Goal: Task Accomplishment & Management: Complete application form

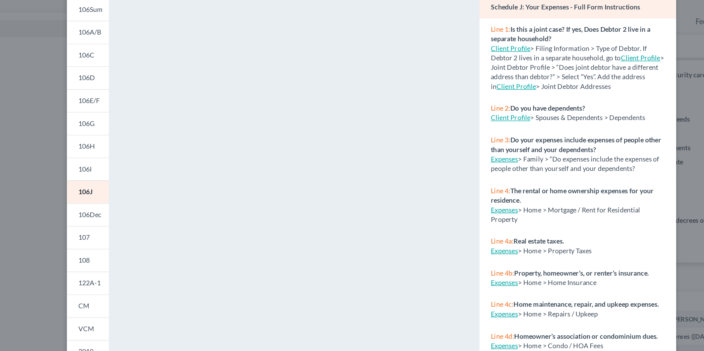
scroll to position [1, 0]
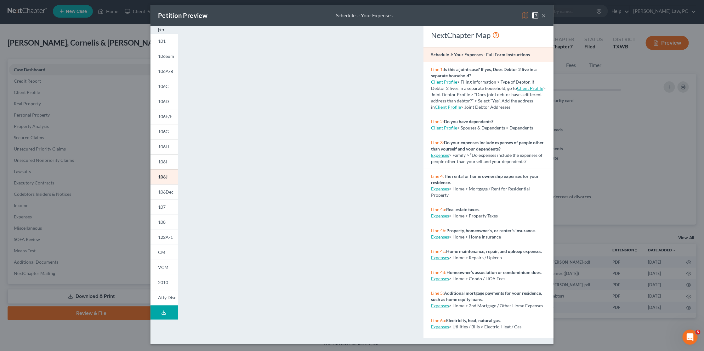
click at [546, 14] on div "Petition Preview Schedule J: Your Expenses ×" at bounding box center [351, 15] width 403 height 21
click at [546, 14] on button "×" at bounding box center [543, 16] width 4 height 8
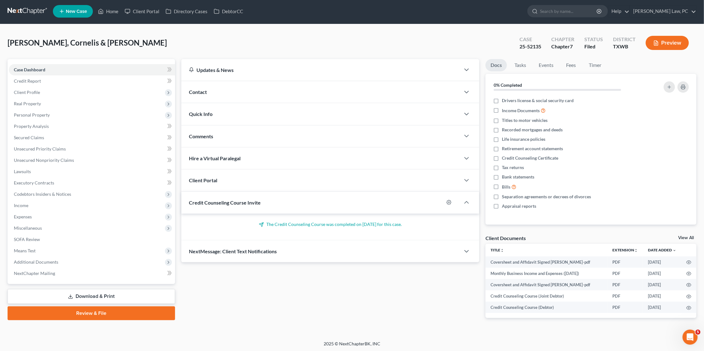
click at [36, 11] on link at bounding box center [28, 11] width 40 height 11
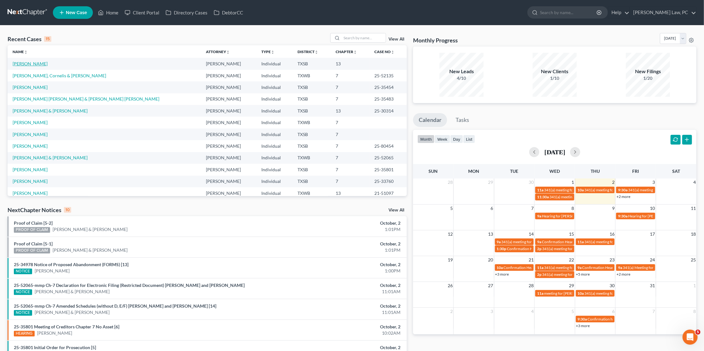
click at [37, 64] on link "[PERSON_NAME]" at bounding box center [30, 63] width 35 height 5
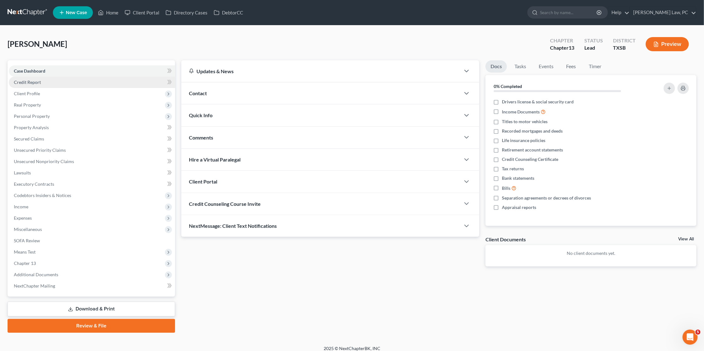
click at [54, 81] on link "Credit Report" at bounding box center [92, 82] width 166 height 11
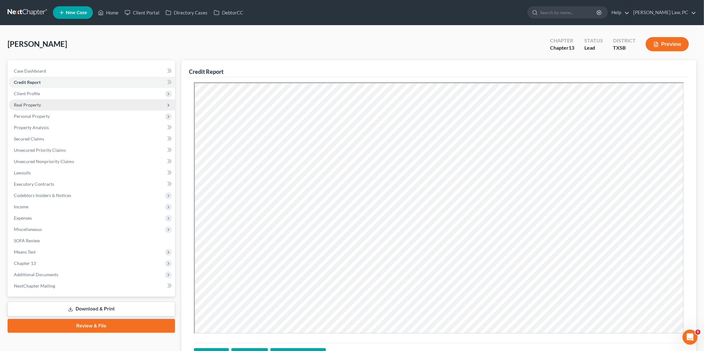
click at [33, 102] on span "Real Property" at bounding box center [27, 104] width 27 height 5
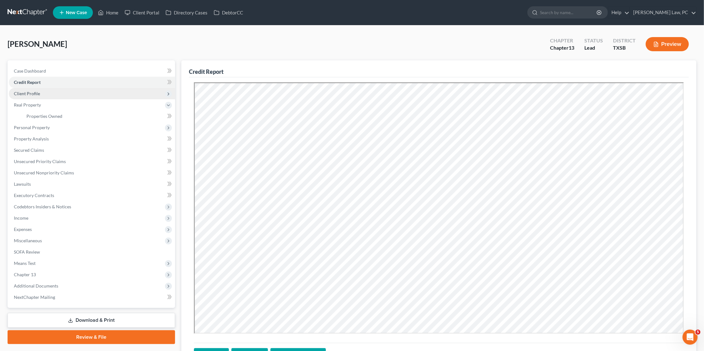
click at [48, 92] on span "Client Profile" at bounding box center [92, 93] width 166 height 11
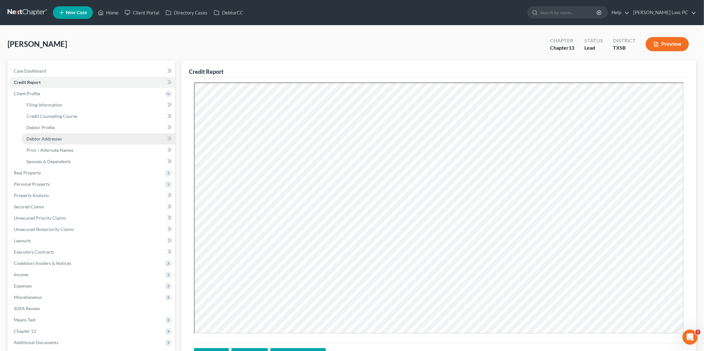
click at [51, 136] on span "Debtor Addresses" at bounding box center [43, 138] width 35 height 5
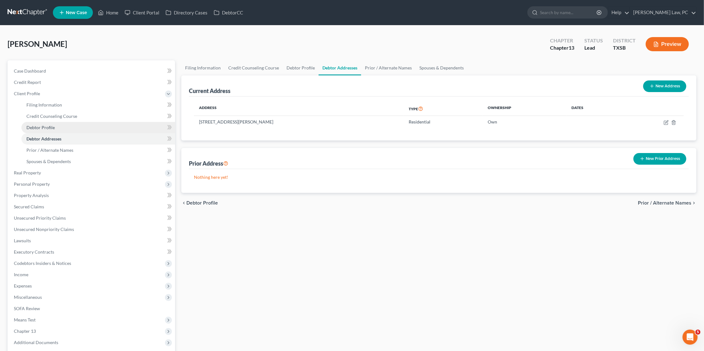
click at [36, 122] on link "Debtor Profile" at bounding box center [98, 127] width 154 height 11
select select "0"
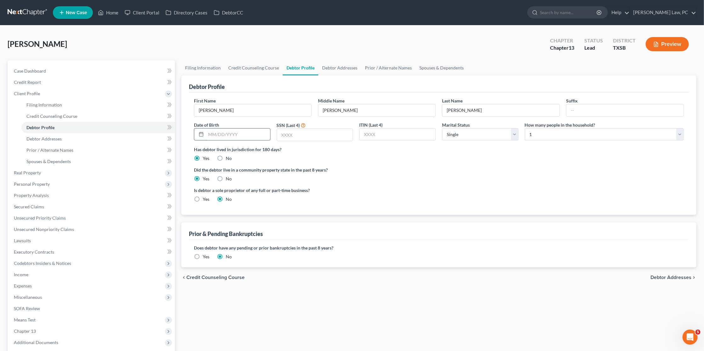
click at [229, 134] on input "text" at bounding box center [238, 135] width 64 height 12
type input "04/16/1969"
click at [307, 129] on input "text" at bounding box center [315, 135] width 76 height 12
type input "3438"
select select "1"
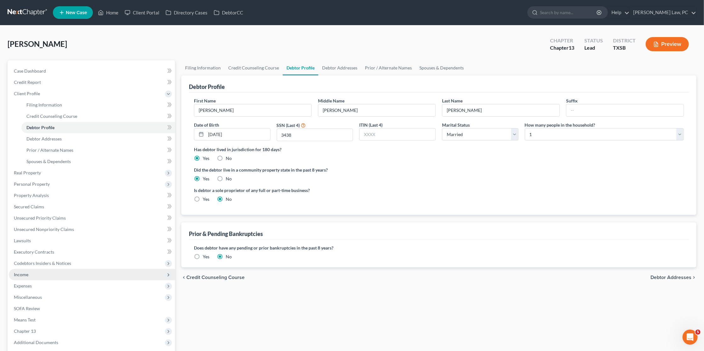
click at [29, 269] on span "Income" at bounding box center [92, 274] width 166 height 11
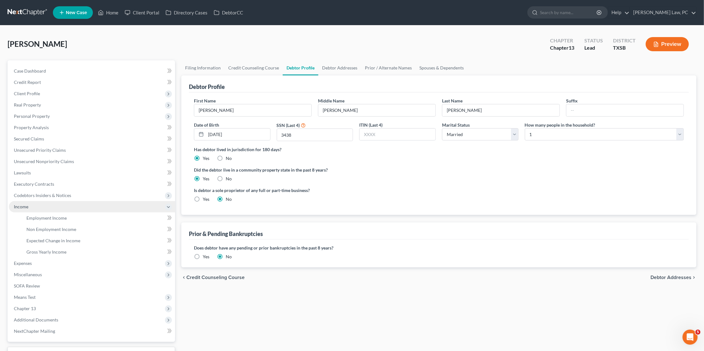
click at [29, 213] on span "Income" at bounding box center [92, 206] width 166 height 11
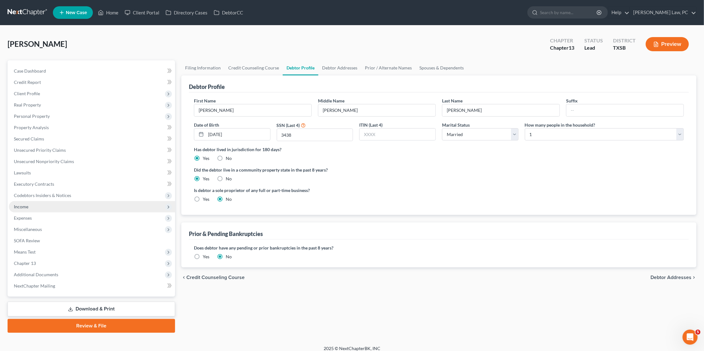
click at [25, 204] on span "Income" at bounding box center [21, 206] width 14 height 5
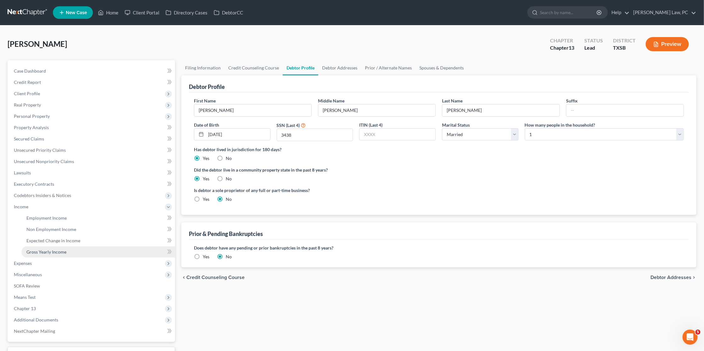
click at [36, 250] on span "Gross Yearly Income" at bounding box center [46, 252] width 40 height 5
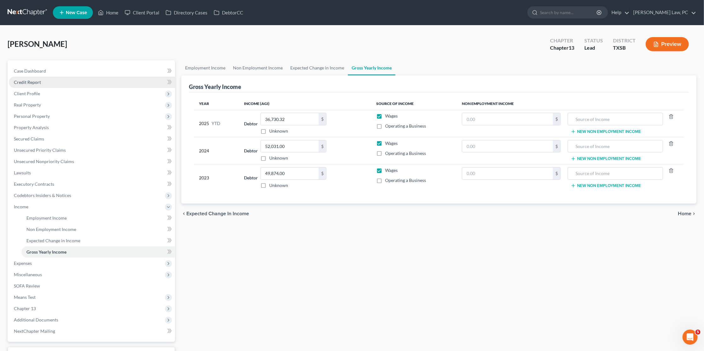
click at [41, 82] on link "Credit Report" at bounding box center [92, 82] width 166 height 11
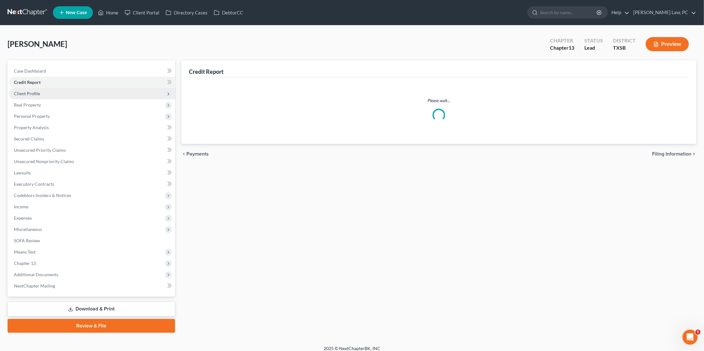
click at [39, 93] on span "Client Profile" at bounding box center [27, 93] width 26 height 5
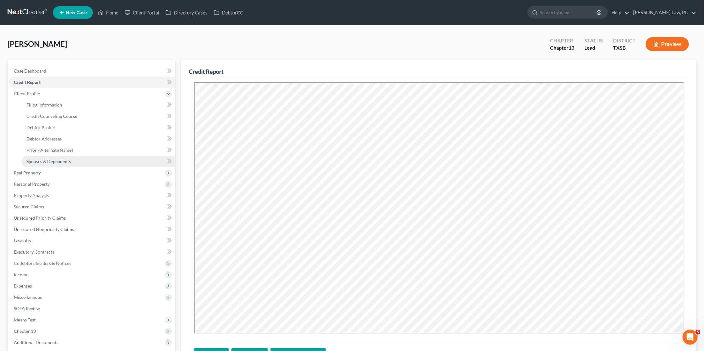
click at [44, 159] on span "Spouses & Dependents" at bounding box center [48, 161] width 44 height 5
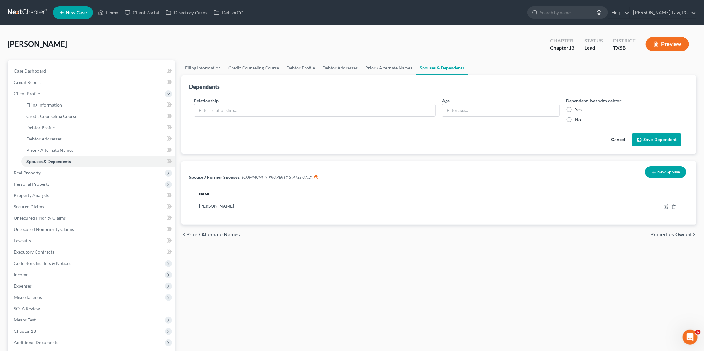
click at [35, 11] on link at bounding box center [28, 12] width 40 height 11
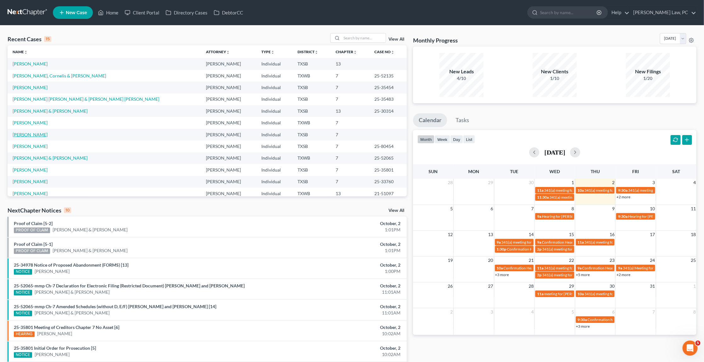
click at [33, 132] on link "[PERSON_NAME]" at bounding box center [30, 134] width 35 height 5
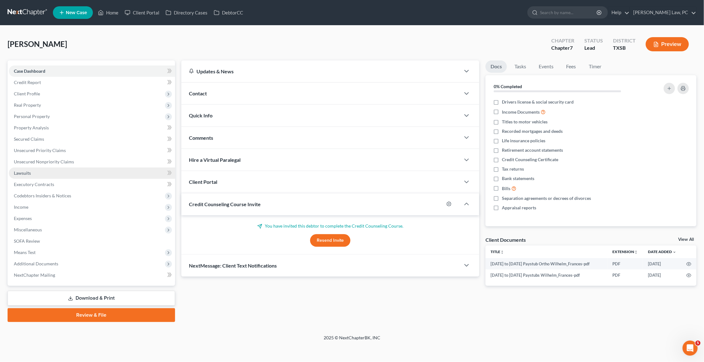
click at [43, 170] on link "Lawsuits" at bounding box center [92, 172] width 166 height 11
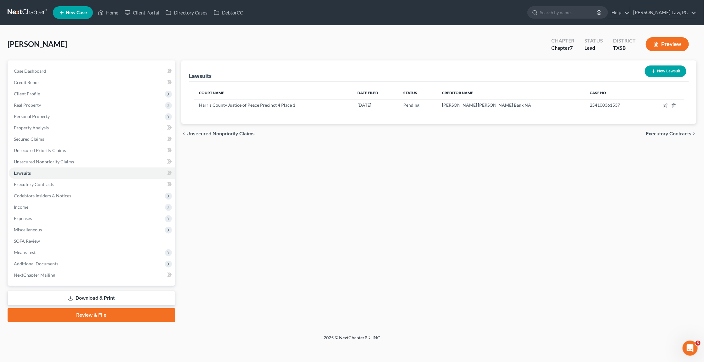
click at [654, 75] on button "New Lawsuit" at bounding box center [665, 71] width 42 height 12
select select "0"
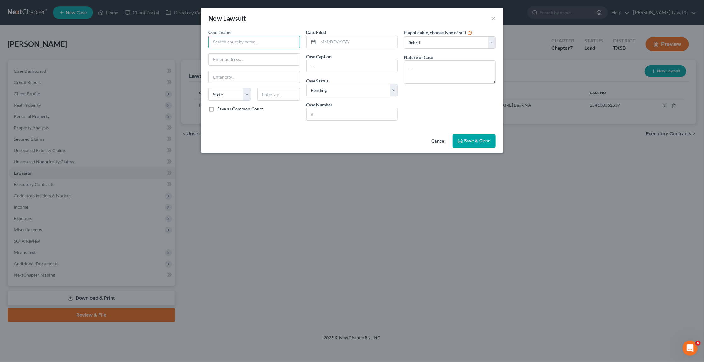
click at [247, 40] on input "text" at bounding box center [254, 42] width 92 height 13
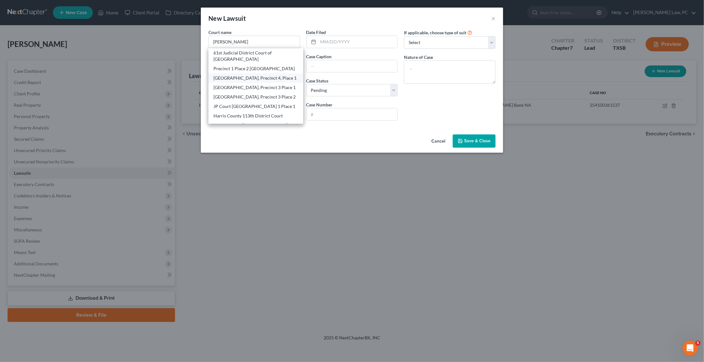
click at [259, 79] on div "JP Court Harris County, Precinct 4, Place 1" at bounding box center [255, 77] width 95 height 9
type input "JP Court Harris County, Precinct 4, Place 1"
type input "6831 Cypresswood Dr"
type input "Spring"
select select "45"
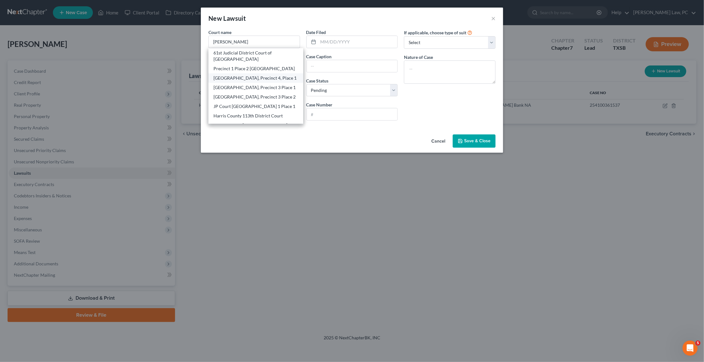
type input "77379"
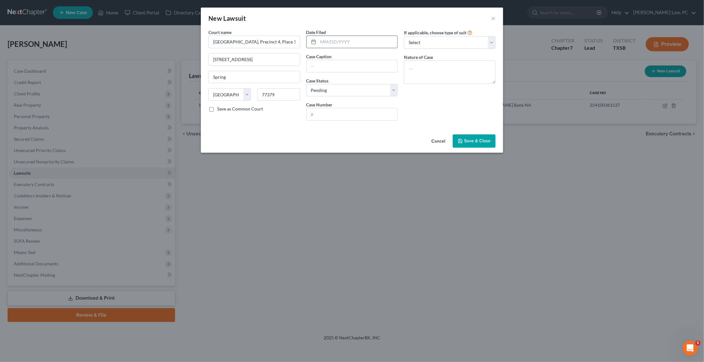
click at [333, 37] on input "text" at bounding box center [357, 42] width 79 height 12
type input "09/05/2025"
click at [347, 64] on input "text" at bounding box center [351, 66] width 91 height 12
select select "4"
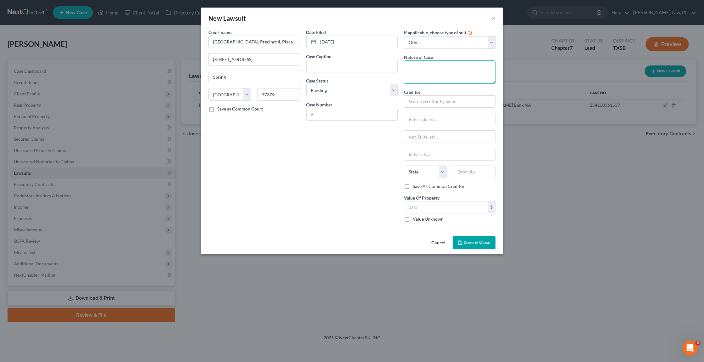
click at [425, 66] on textarea at bounding box center [450, 71] width 92 height 23
type textarea "Debt Claim"
click at [437, 97] on input "text" at bounding box center [450, 101] width 92 height 13
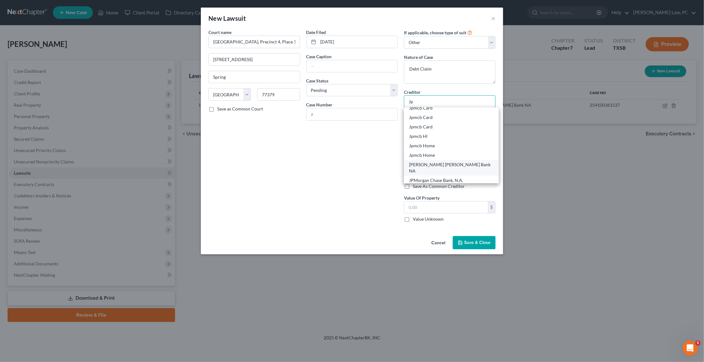
scroll to position [60, 0]
click at [437, 161] on div "JP Morgan Chase Bank NA" at bounding box center [451, 168] width 95 height 16
type input "JP Morgan Chase Bank NA"
type input "Moss Law Firm"
type input "PO Box 3340"
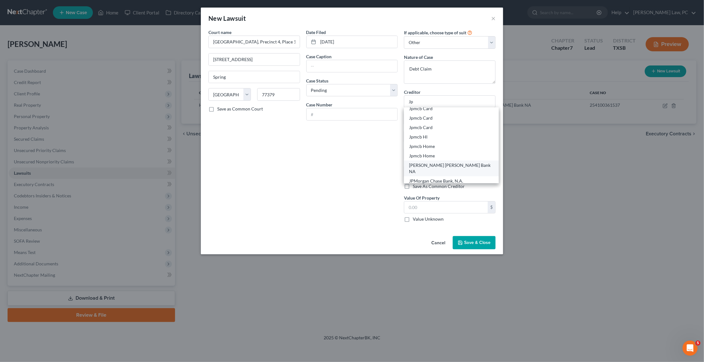
type input "Lubbock"
select select "45"
type input "79452-3340"
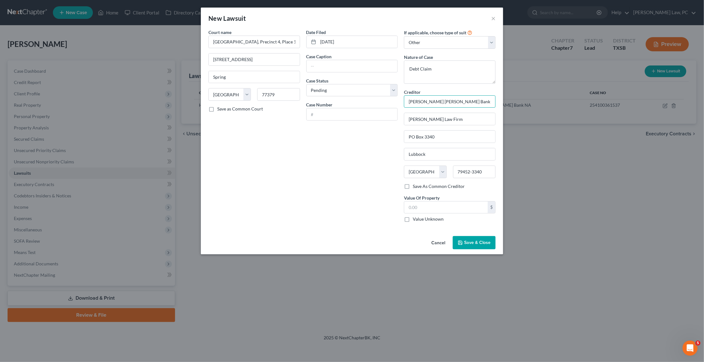
click at [463, 100] on input "JP Morgan Chase Bank NA" at bounding box center [450, 101] width 92 height 13
click at [463, 110] on div "JP Morgan Chase Bank NA" at bounding box center [451, 115] width 85 height 13
type input "JP Morgan Chase Bank NA"
click at [326, 109] on input "text" at bounding box center [351, 114] width 91 height 12
type input "254100361476"
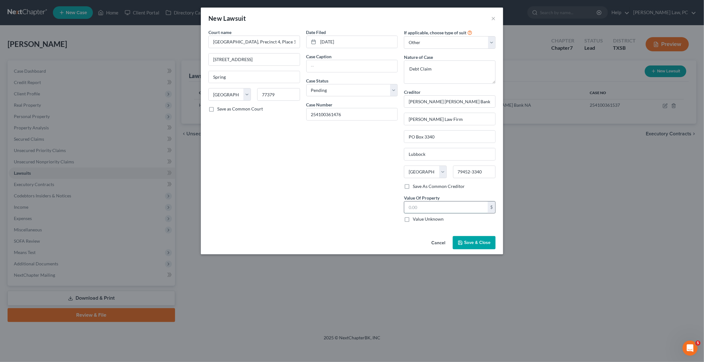
click at [416, 201] on input "text" at bounding box center [445, 207] width 83 height 12
type input "14,713.46"
click at [327, 63] on input "text" at bounding box center [351, 66] width 91 height 12
type input "JPMorgan Chase Bank, N.A. vs. Frances Wilhelm"
drag, startPoint x: 466, startPoint y: 98, endPoint x: 412, endPoint y: 99, distance: 54.4
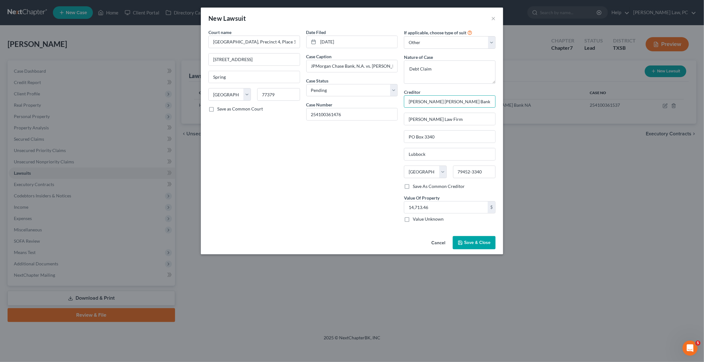
click at [412, 99] on input "JP Morgan Chase Bank NA" at bounding box center [450, 101] width 92 height 13
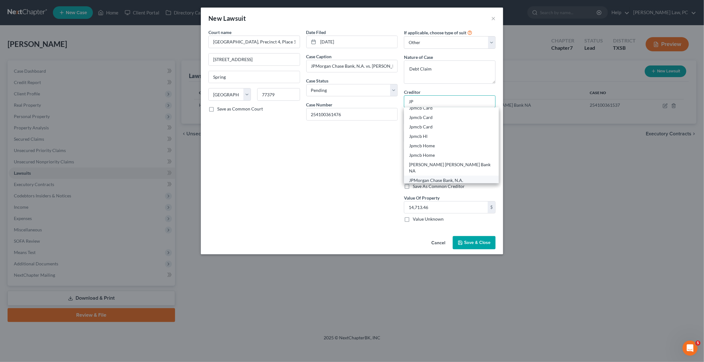
scroll to position [60, 0]
click at [433, 178] on div "JPMorgan Chase Bank, N.A." at bounding box center [451, 181] width 85 height 6
type input "JPMorgan Chase Bank, N.A."
type input "P.O. Box 15123"
type input "Wilmington"
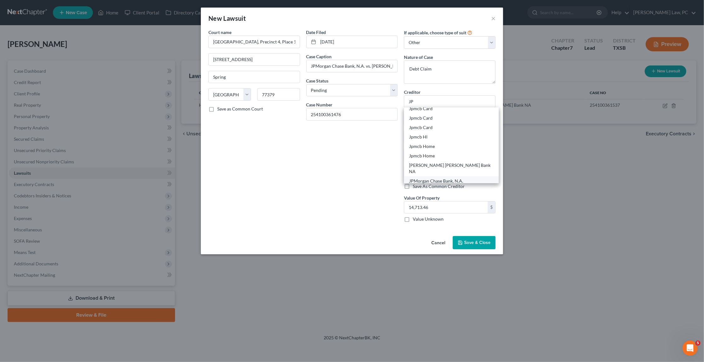
select select "7"
type input "19850"
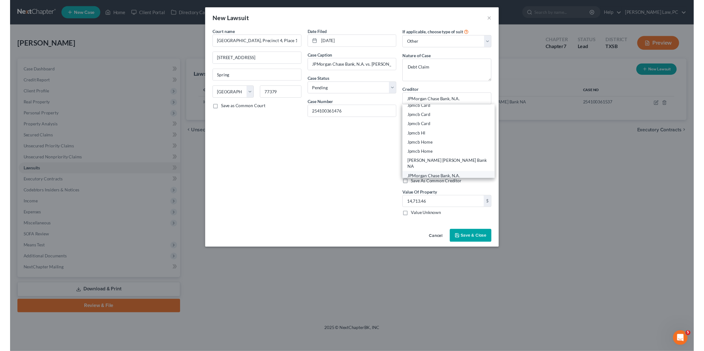
scroll to position [0, 0]
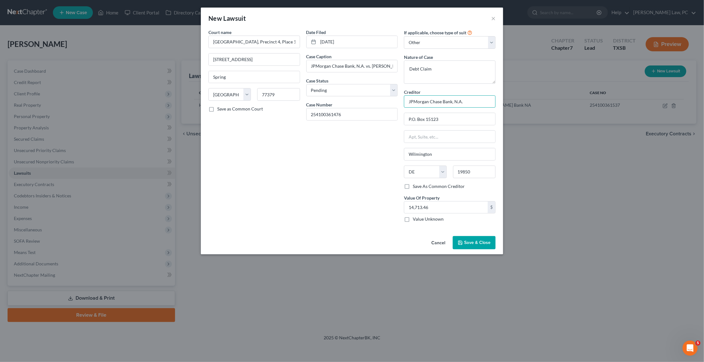
drag, startPoint x: 468, startPoint y: 98, endPoint x: 429, endPoint y: 100, distance: 39.7
click at [429, 100] on input "JPMorgan Chase Bank, N.A." at bounding box center [450, 101] width 92 height 13
click at [444, 120] on div "JPMorgan Chase Bank, N.A." at bounding box center [441, 122] width 65 height 6
type input "JPMorgan Chase Bank, N.A."
type input "P.O. Box 115220"
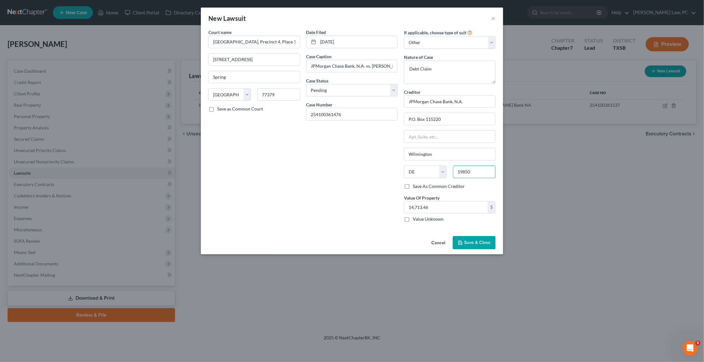
drag, startPoint x: 473, startPoint y: 170, endPoint x: 453, endPoint y: 170, distance: 19.8
type input "75011"
type input "Carrollton"
select select "45"
click at [477, 242] on span "Save & Close" at bounding box center [477, 242] width 26 height 5
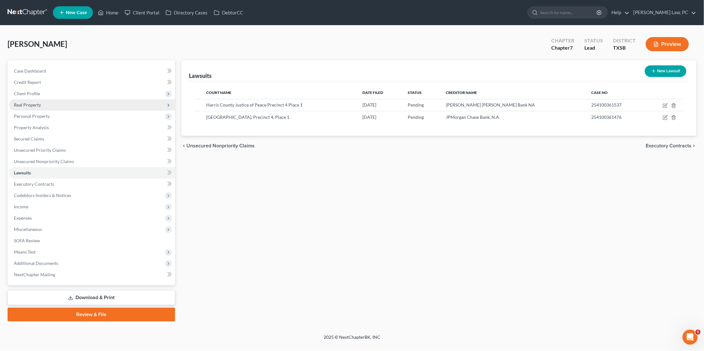
click at [91, 107] on span "Real Property" at bounding box center [92, 104] width 166 height 11
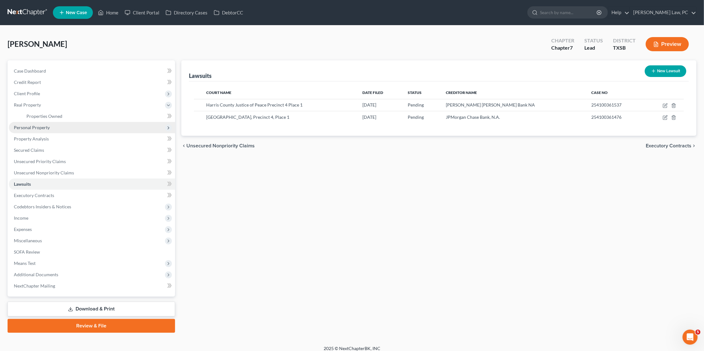
click at [75, 124] on span "Personal Property" at bounding box center [92, 127] width 166 height 11
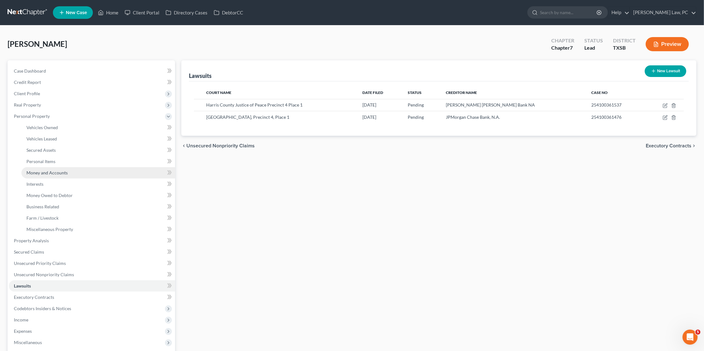
click at [51, 170] on span "Money and Accounts" at bounding box center [46, 172] width 41 height 5
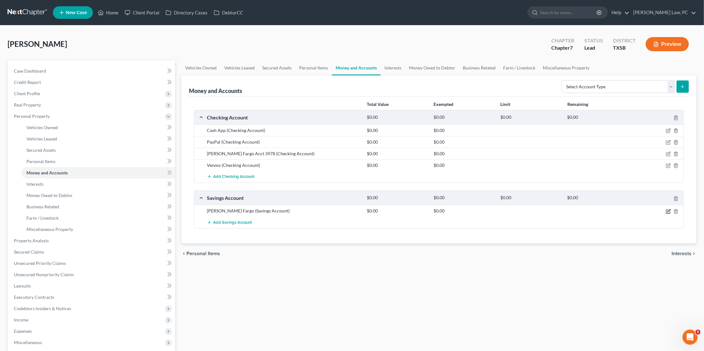
click at [666, 209] on icon "button" at bounding box center [667, 211] width 5 height 5
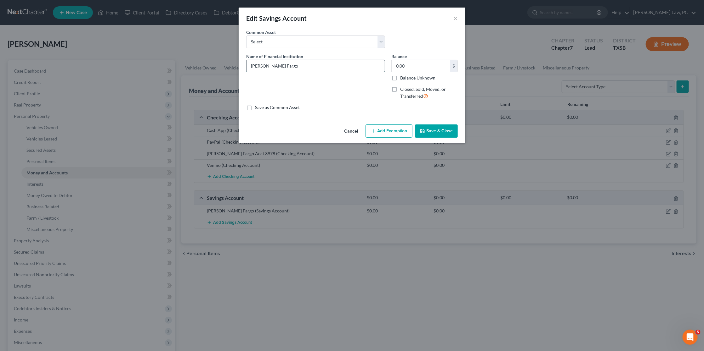
click at [294, 65] on input "Wells Fargo" at bounding box center [315, 66] width 138 height 12
type input "Wells Fargo Acct 3638"
click at [443, 130] on button "Save & Close" at bounding box center [436, 131] width 43 height 13
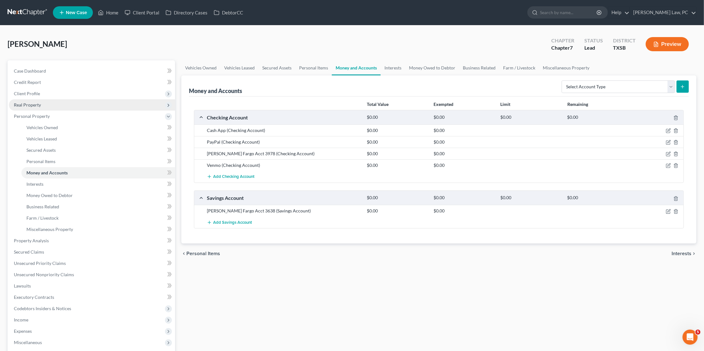
click at [40, 106] on span "Real Property" at bounding box center [92, 104] width 166 height 11
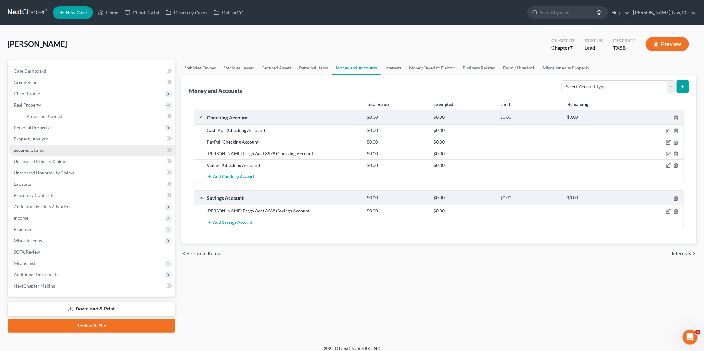
click at [39, 148] on span "Secured Claims" at bounding box center [29, 150] width 30 height 5
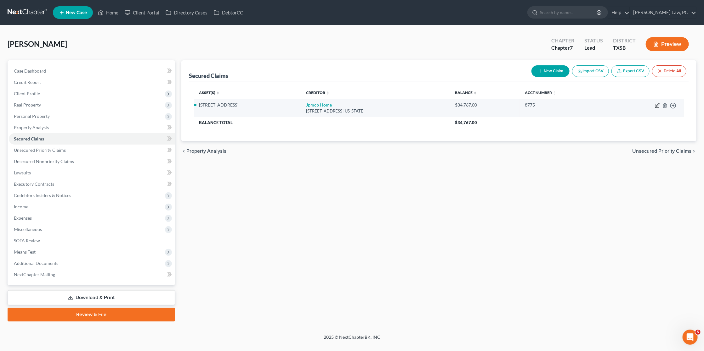
click at [655, 108] on icon "button" at bounding box center [657, 106] width 4 height 4
select select "19"
select select "2"
select select "0"
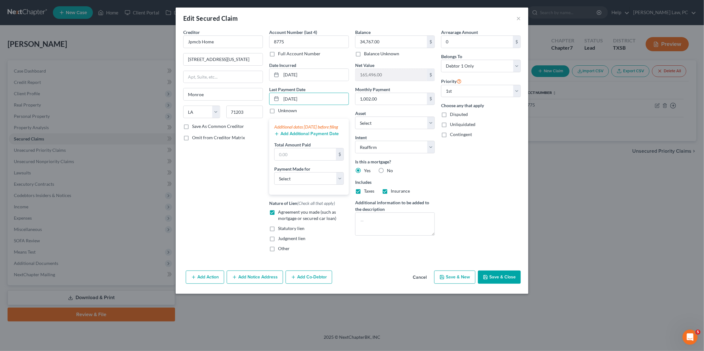
type input "09/04/2025"
click at [290, 137] on button "Add Additional Payment Date" at bounding box center [306, 134] width 64 height 5
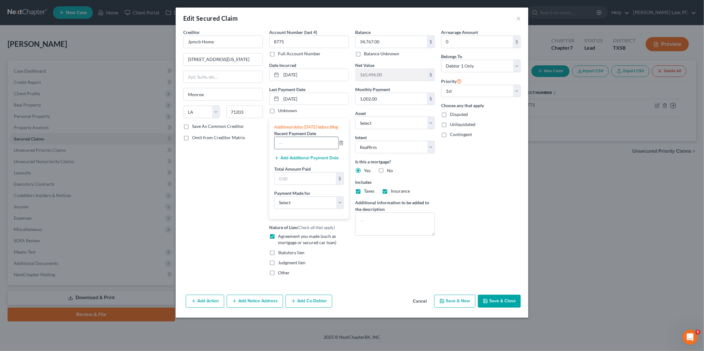
click at [294, 147] on input "text" at bounding box center [306, 143] width 64 height 12
type input "08/08/2025"
click at [313, 163] on div "Additional dates within 90 days before filing Recent Payment Date 08/08/2025 Ad…" at bounding box center [309, 169] width 80 height 100
click at [308, 160] on button "Add Additional Payment Date" at bounding box center [306, 158] width 64 height 5
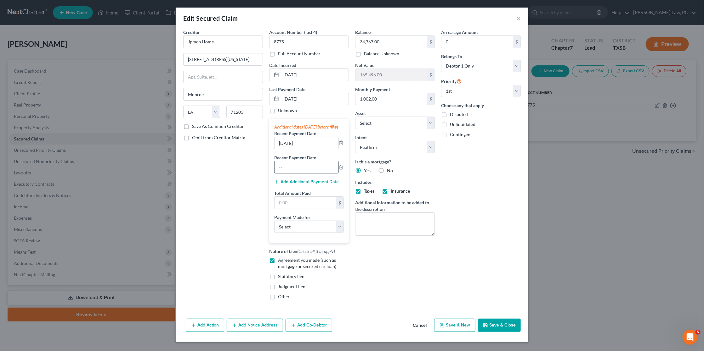
click at [303, 169] on input "text" at bounding box center [306, 167] width 64 height 12
type input "07/07/2025"
click at [504, 327] on button "Save & Close" at bounding box center [499, 325] width 43 height 13
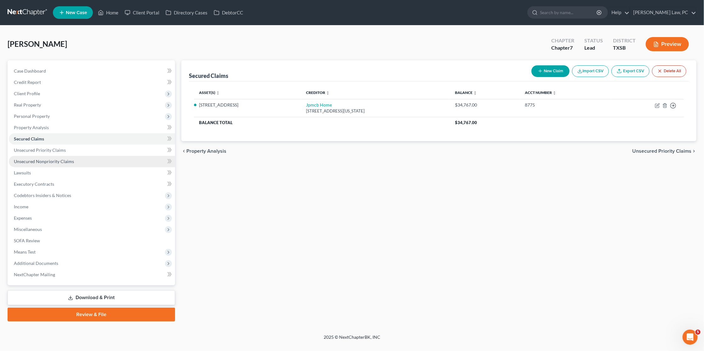
click at [45, 159] on span "Unsecured Nonpriority Claims" at bounding box center [44, 161] width 60 height 5
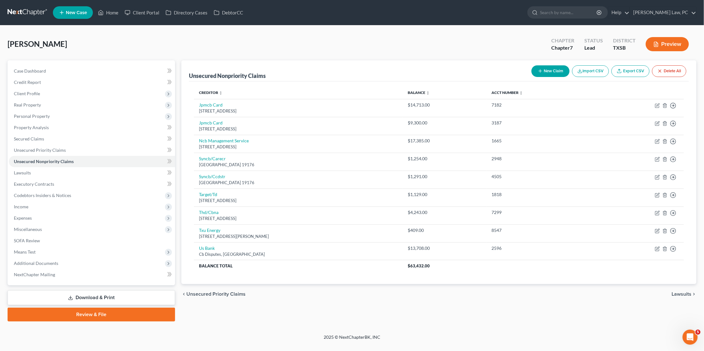
click at [555, 72] on button "New Claim" at bounding box center [550, 71] width 38 height 12
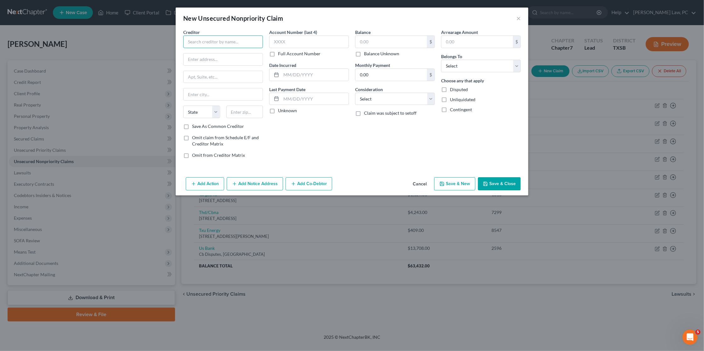
click at [196, 40] on input "text" at bounding box center [223, 42] width 80 height 13
click at [208, 42] on input "North Texsa Tollway Authority" at bounding box center [223, 42] width 80 height 13
click at [246, 39] on input "North Texas Tollway Authority" at bounding box center [223, 42] width 80 height 13
click at [243, 56] on div "P.O. Box 660244, Dallas, TX 75266" at bounding box center [223, 58] width 71 height 5
type input "North Texas Tollway Authority"
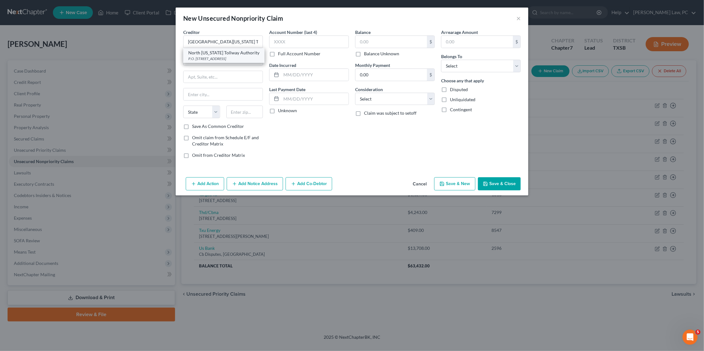
type input "P.O. Box 660244"
type input "Dallas"
select select "45"
type input "75266"
type input "4882"
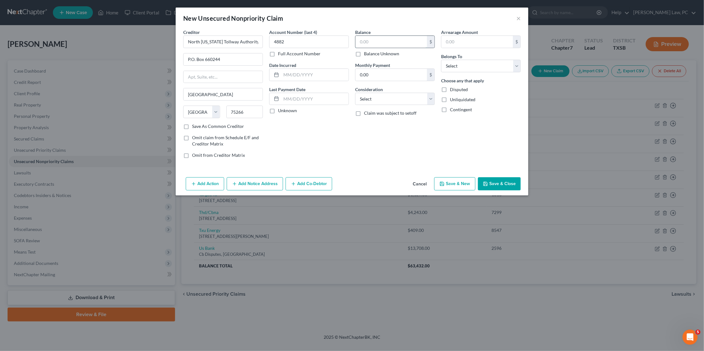
click at [377, 42] on input "text" at bounding box center [390, 42] width 71 height 12
type input "60.89"
click at [320, 76] on input "text" at bounding box center [314, 75] width 67 height 12
select select "4"
select select "0"
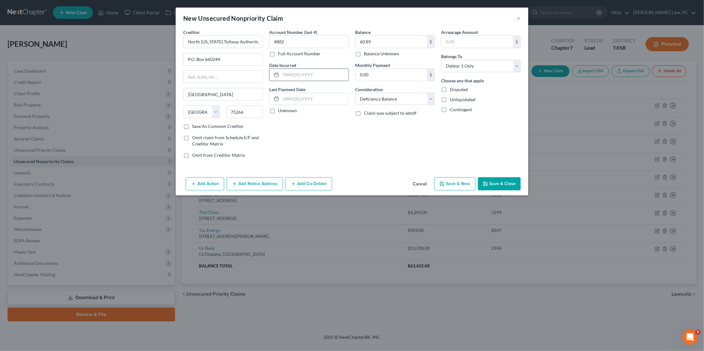
click at [322, 78] on input "text" at bounding box center [314, 75] width 67 height 12
type input "10/11/2024"
click at [503, 191] on div "Add Action Add Notice Address Add Co-Debtor Cancel Save & New Save & Close" at bounding box center [352, 185] width 352 height 21
click at [504, 185] on button "Save & Close" at bounding box center [499, 183] width 43 height 13
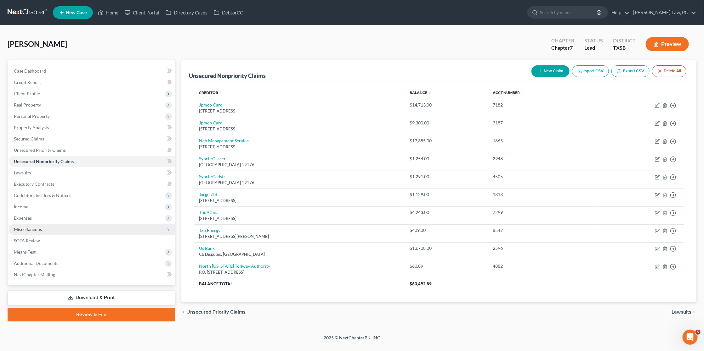
click at [29, 227] on span "Miscellaneous" at bounding box center [28, 229] width 28 height 5
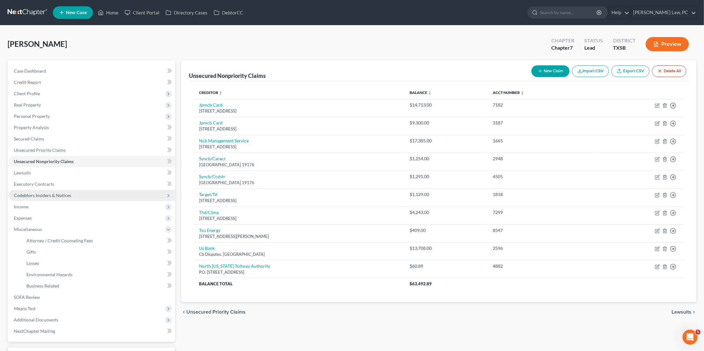
click at [45, 193] on span "Codebtors Insiders & Notices" at bounding box center [42, 195] width 57 height 5
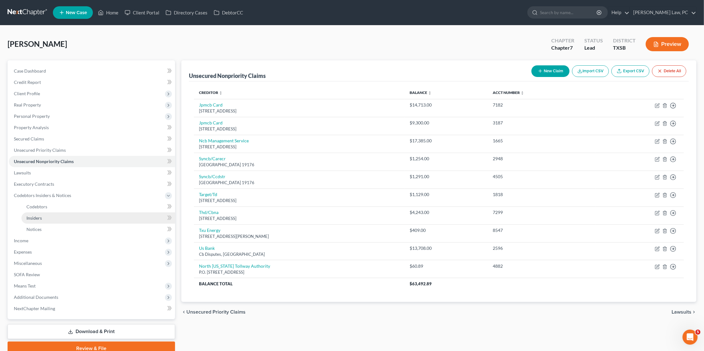
click at [45, 214] on link "Insiders" at bounding box center [98, 218] width 154 height 11
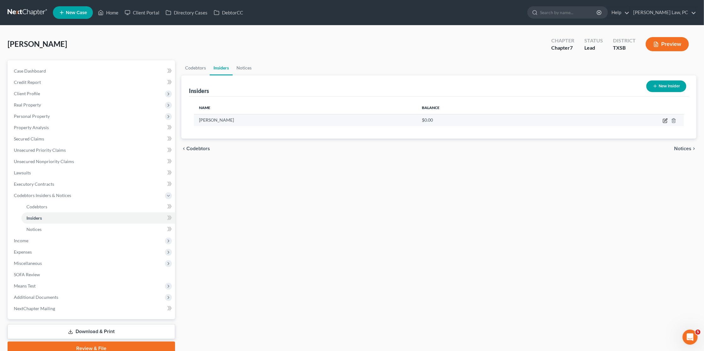
click at [664, 121] on icon "button" at bounding box center [664, 120] width 5 height 5
select select "45"
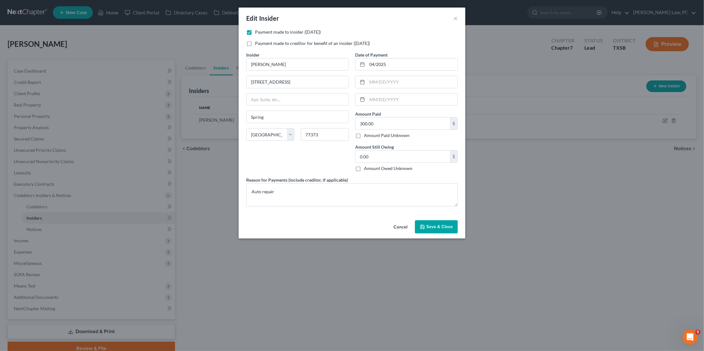
click at [452, 18] on div "Edit Insider ×" at bounding box center [351, 18] width 227 height 21
click at [455, 18] on button "×" at bounding box center [455, 18] width 4 height 8
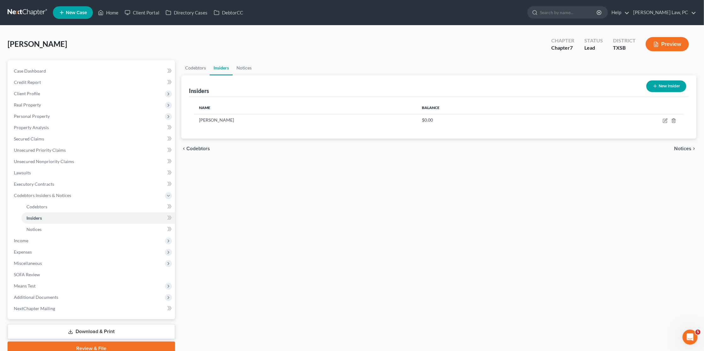
click at [20, 11] on link at bounding box center [28, 12] width 40 height 11
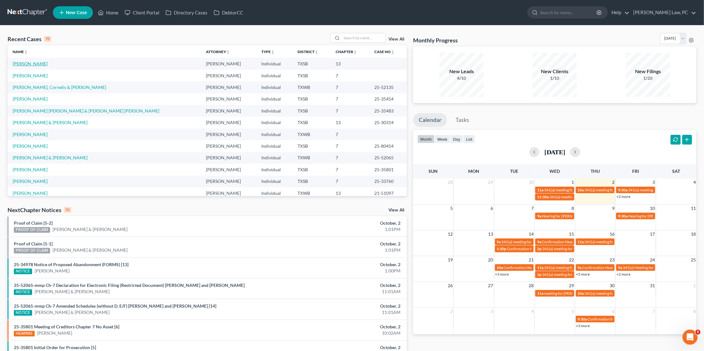
click at [31, 62] on link "[PERSON_NAME]" at bounding box center [30, 63] width 35 height 5
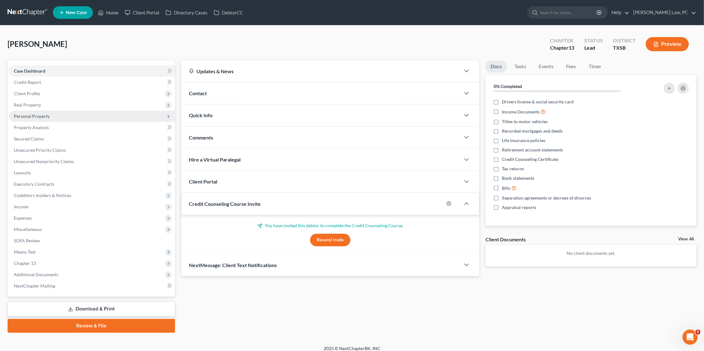
click at [39, 115] on span "Personal Property" at bounding box center [32, 116] width 36 height 5
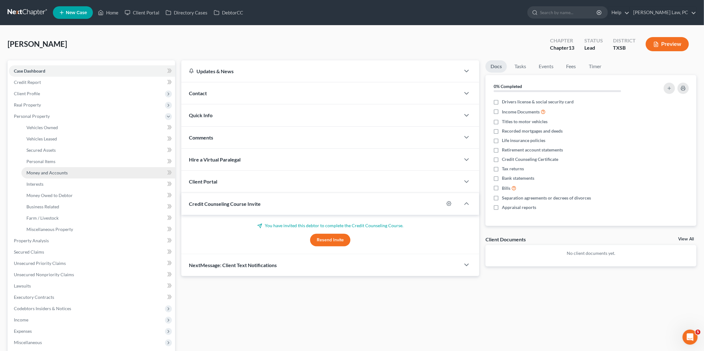
click at [50, 170] on span "Money and Accounts" at bounding box center [46, 172] width 41 height 5
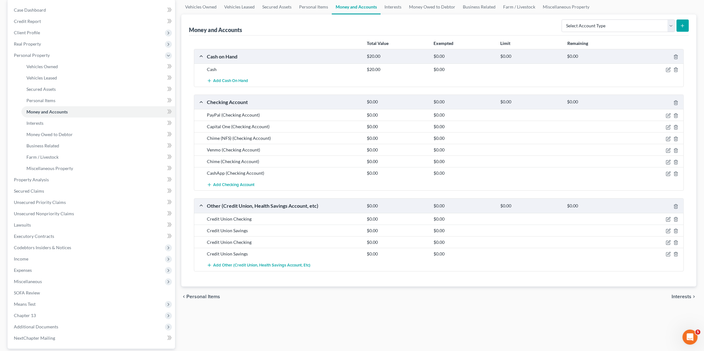
scroll to position [64, 0]
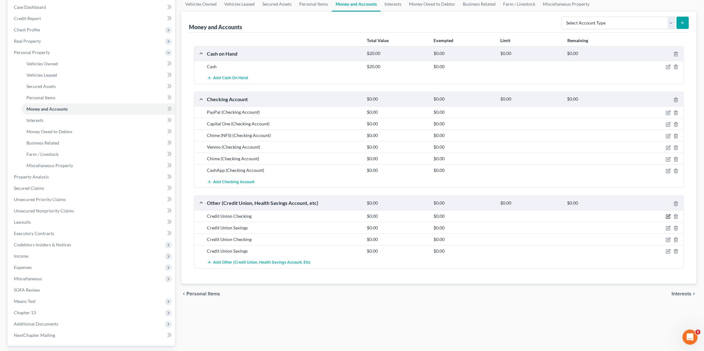
click at [667, 215] on icon "button" at bounding box center [668, 216] width 3 height 3
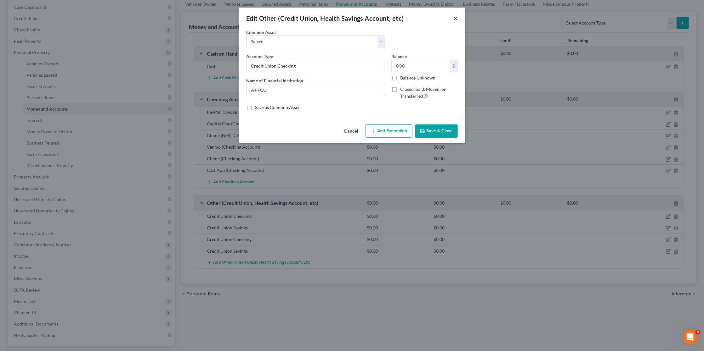
click at [455, 18] on button "×" at bounding box center [455, 18] width 4 height 8
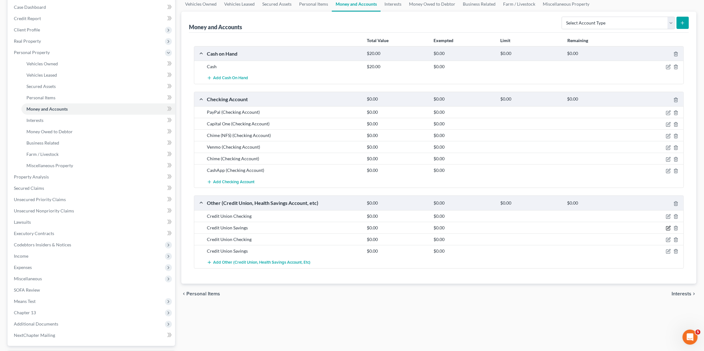
click at [668, 226] on icon "button" at bounding box center [667, 228] width 5 height 5
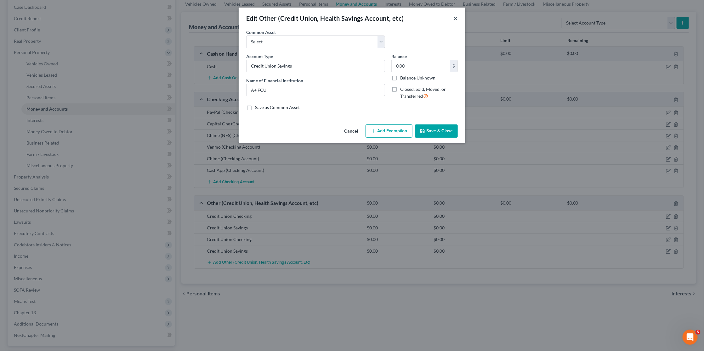
click at [456, 17] on button "×" at bounding box center [455, 18] width 4 height 8
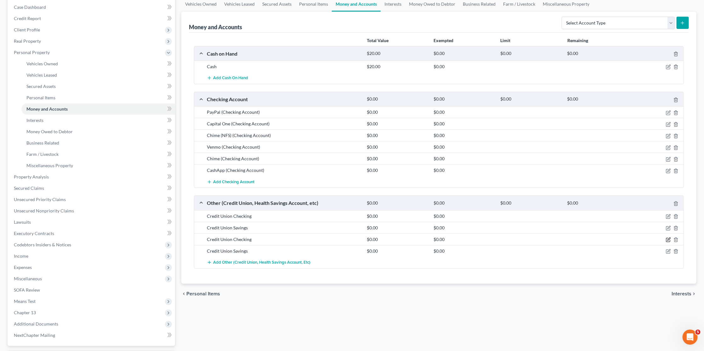
click at [669, 238] on icon "button" at bounding box center [667, 240] width 5 height 5
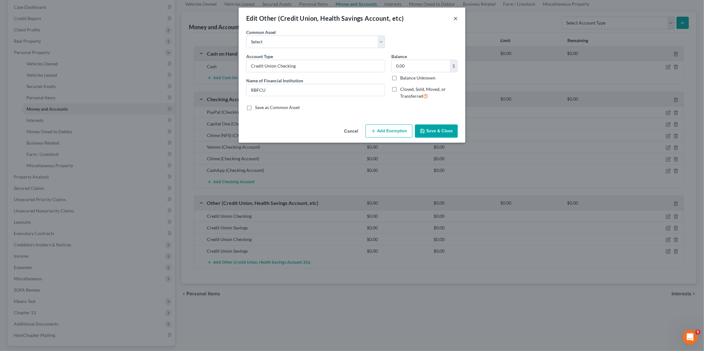
click at [457, 18] on button "×" at bounding box center [455, 18] width 4 height 8
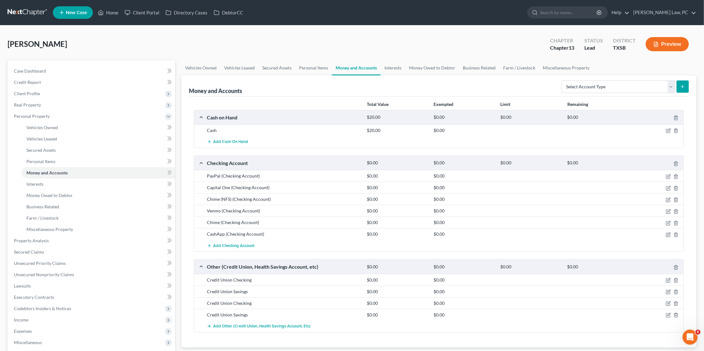
scroll to position [0, 0]
click at [30, 11] on link at bounding box center [28, 12] width 40 height 11
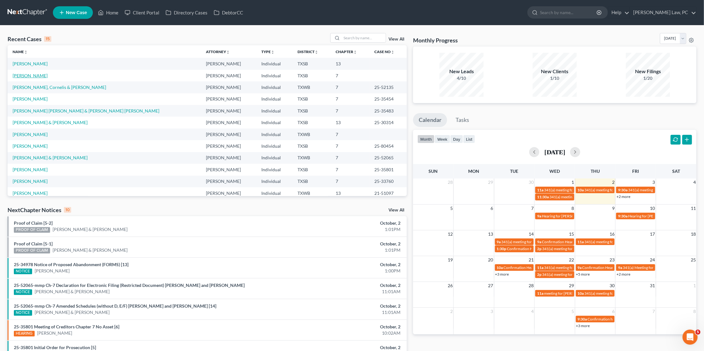
click at [39, 76] on link "[PERSON_NAME]" at bounding box center [30, 75] width 35 height 5
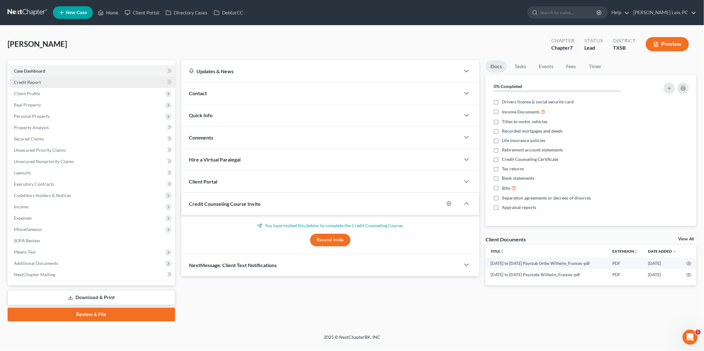
click at [37, 81] on span "Credit Report" at bounding box center [27, 82] width 27 height 5
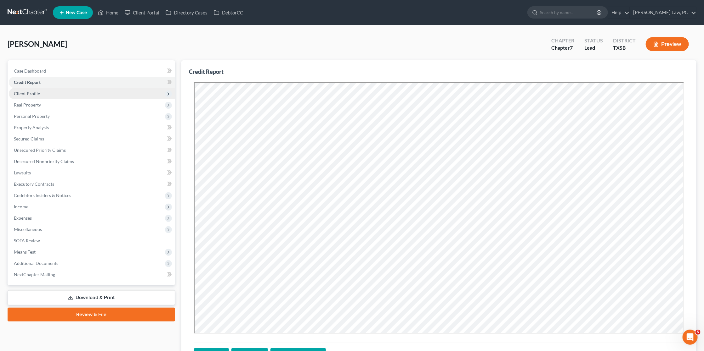
click at [41, 93] on span "Client Profile" at bounding box center [92, 93] width 166 height 11
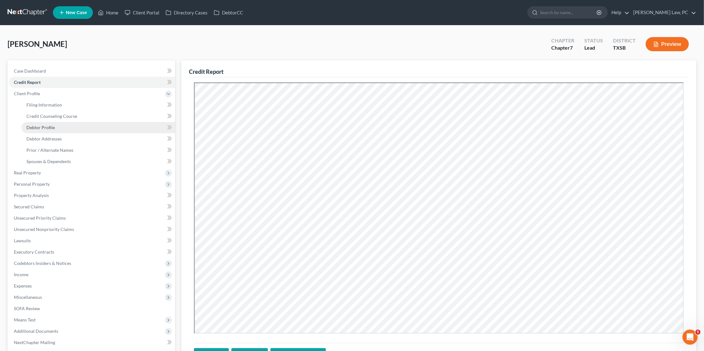
click at [46, 125] on span "Debtor Profile" at bounding box center [40, 127] width 28 height 5
select select "0"
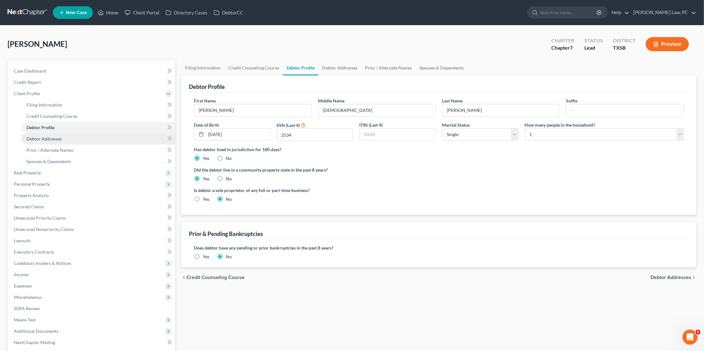
click at [47, 133] on link "Debtor Addresses" at bounding box center [98, 138] width 154 height 11
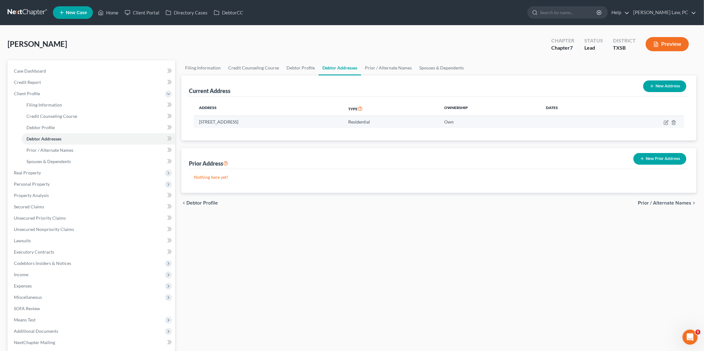
drag, startPoint x: 272, startPoint y: 122, endPoint x: 199, endPoint y: 123, distance: 73.6
click at [199, 123] on td "6510 Brookgate Dr, Spring, TX 77373" at bounding box center [268, 122] width 149 height 12
copy td "6510 Brookgate Dr, Spring, TX 77373"
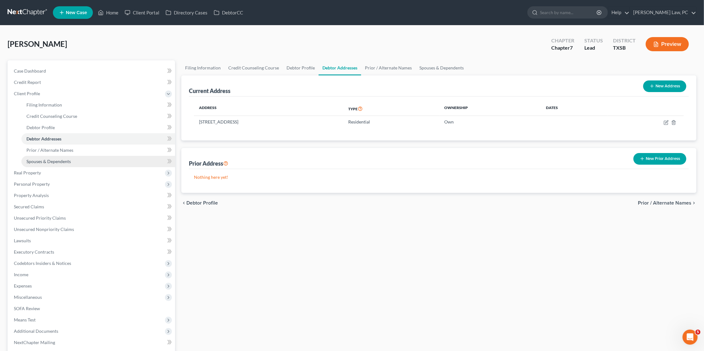
click at [49, 159] on span "Spouses & Dependents" at bounding box center [48, 161] width 44 height 5
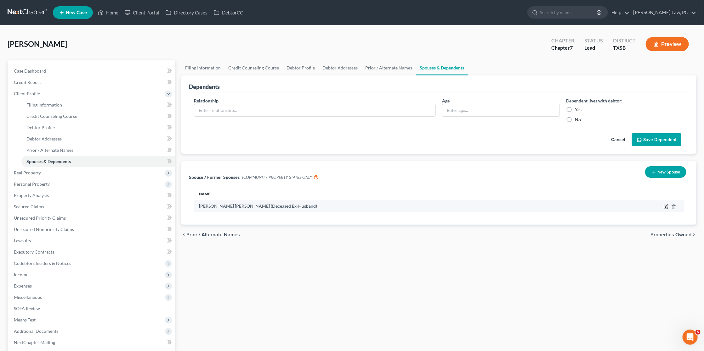
click at [668, 206] on icon "button" at bounding box center [665, 207] width 5 height 5
select select "8"
select select "45"
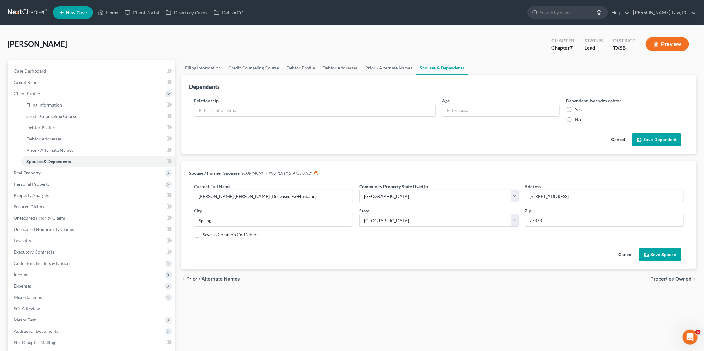
click at [622, 255] on button "Cancel" at bounding box center [625, 255] width 28 height 13
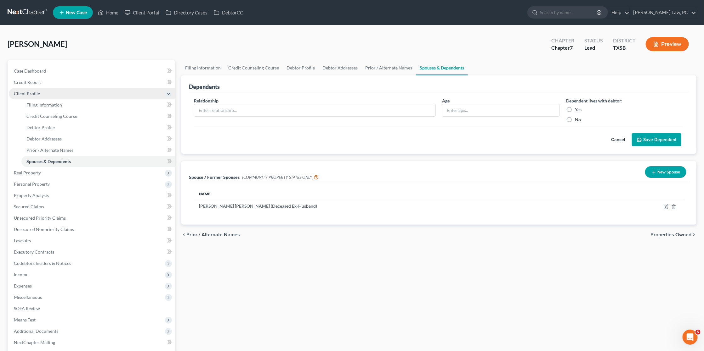
click at [104, 93] on span "Client Profile" at bounding box center [92, 93] width 166 height 11
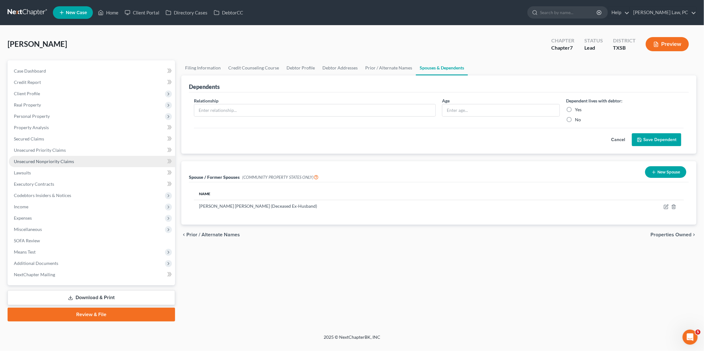
click at [62, 159] on span "Unsecured Nonpriority Claims" at bounding box center [44, 161] width 60 height 5
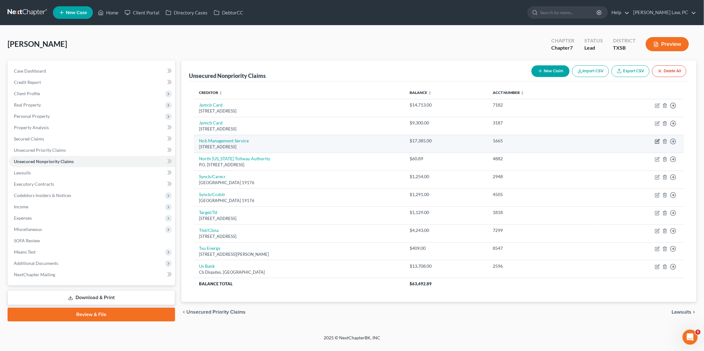
click at [657, 141] on icon "button" at bounding box center [657, 140] width 3 height 3
select select "39"
select select "1"
select select "0"
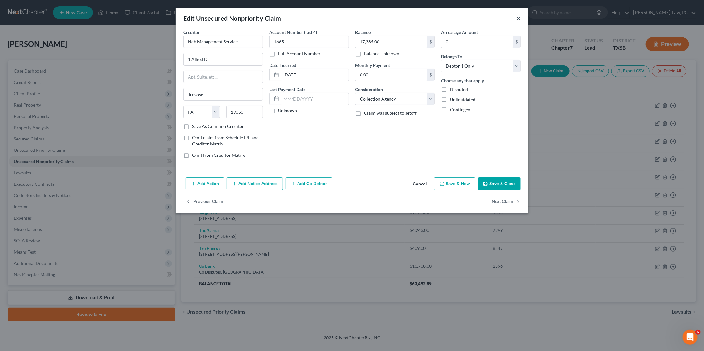
click at [518, 19] on button "×" at bounding box center [518, 18] width 4 height 8
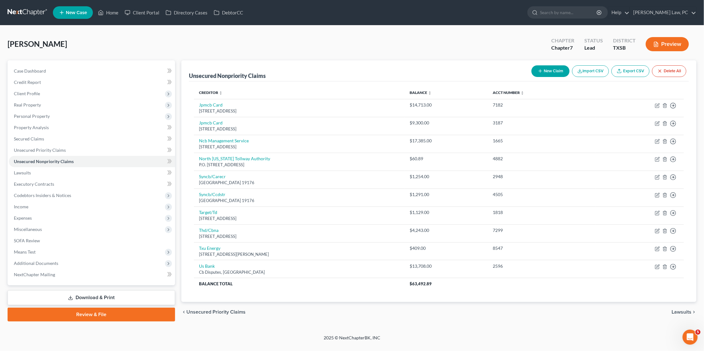
click at [27, 10] on link at bounding box center [28, 12] width 40 height 11
